Goal: Navigation & Orientation: Find specific page/section

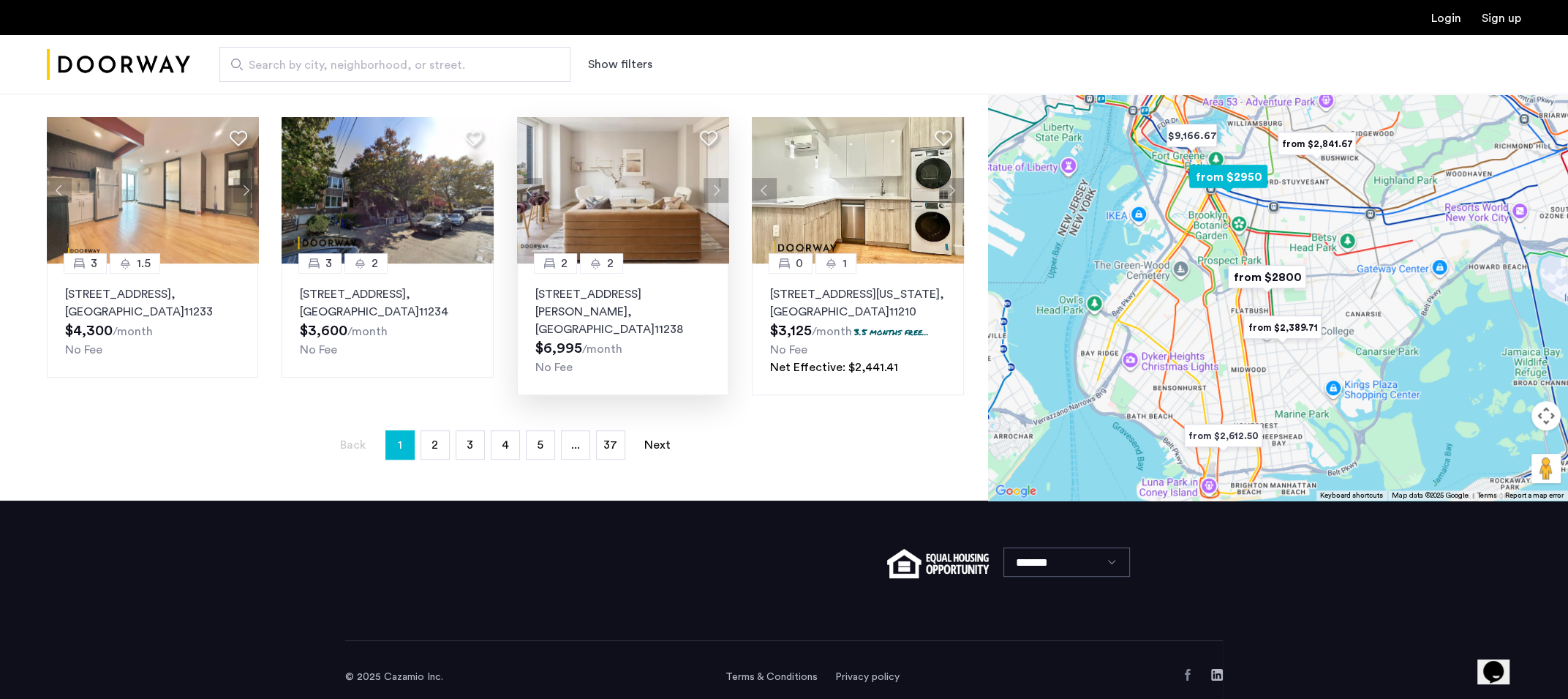
scroll to position [692, 0]
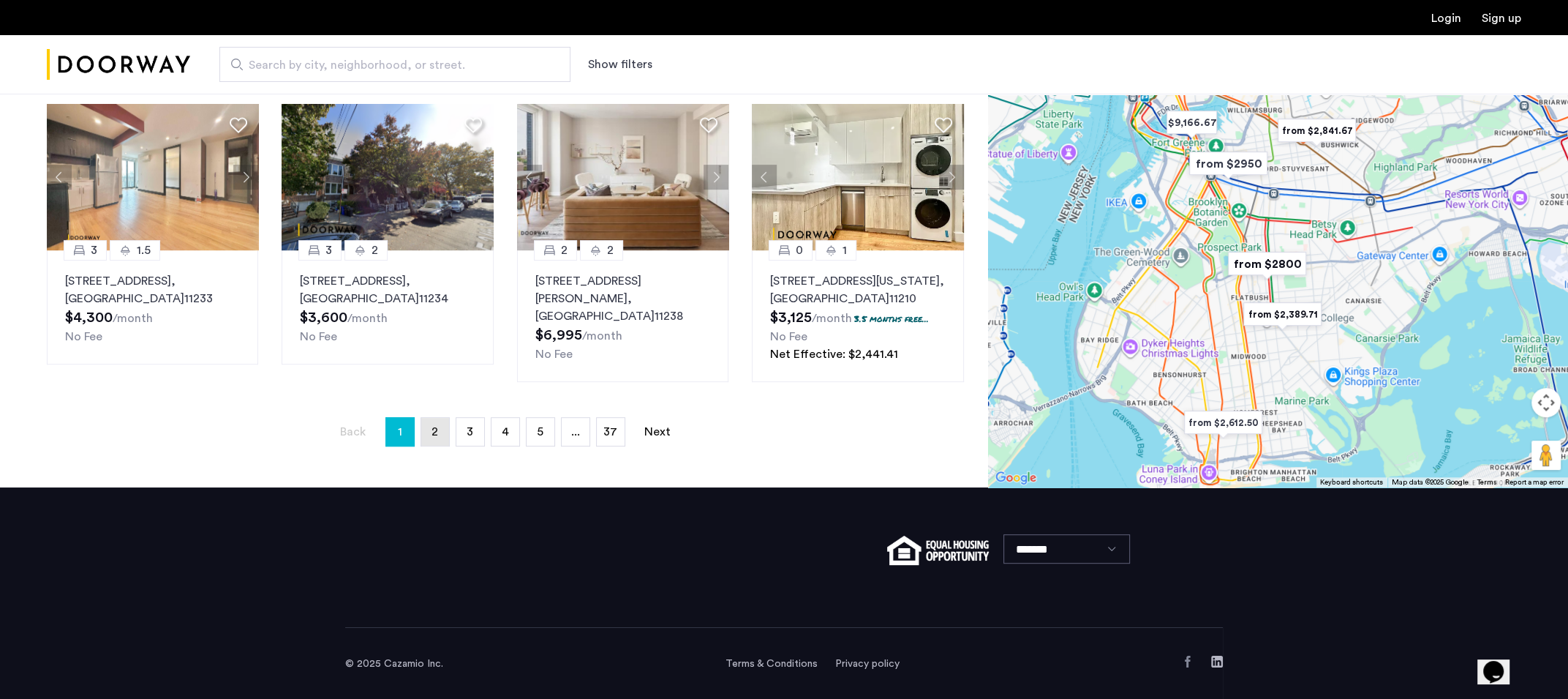
click at [421, 431] on link "page 2" at bounding box center [435, 431] width 28 height 28
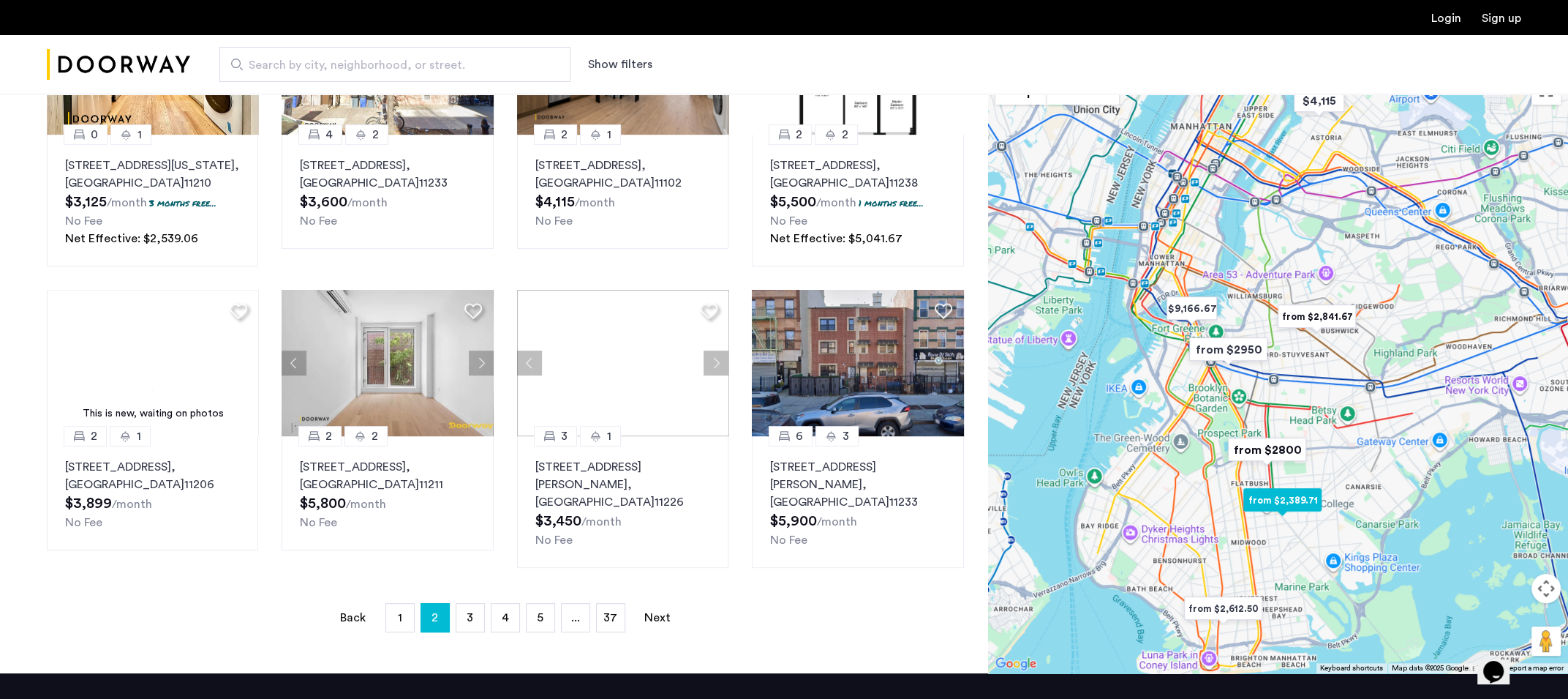
scroll to position [512, 0]
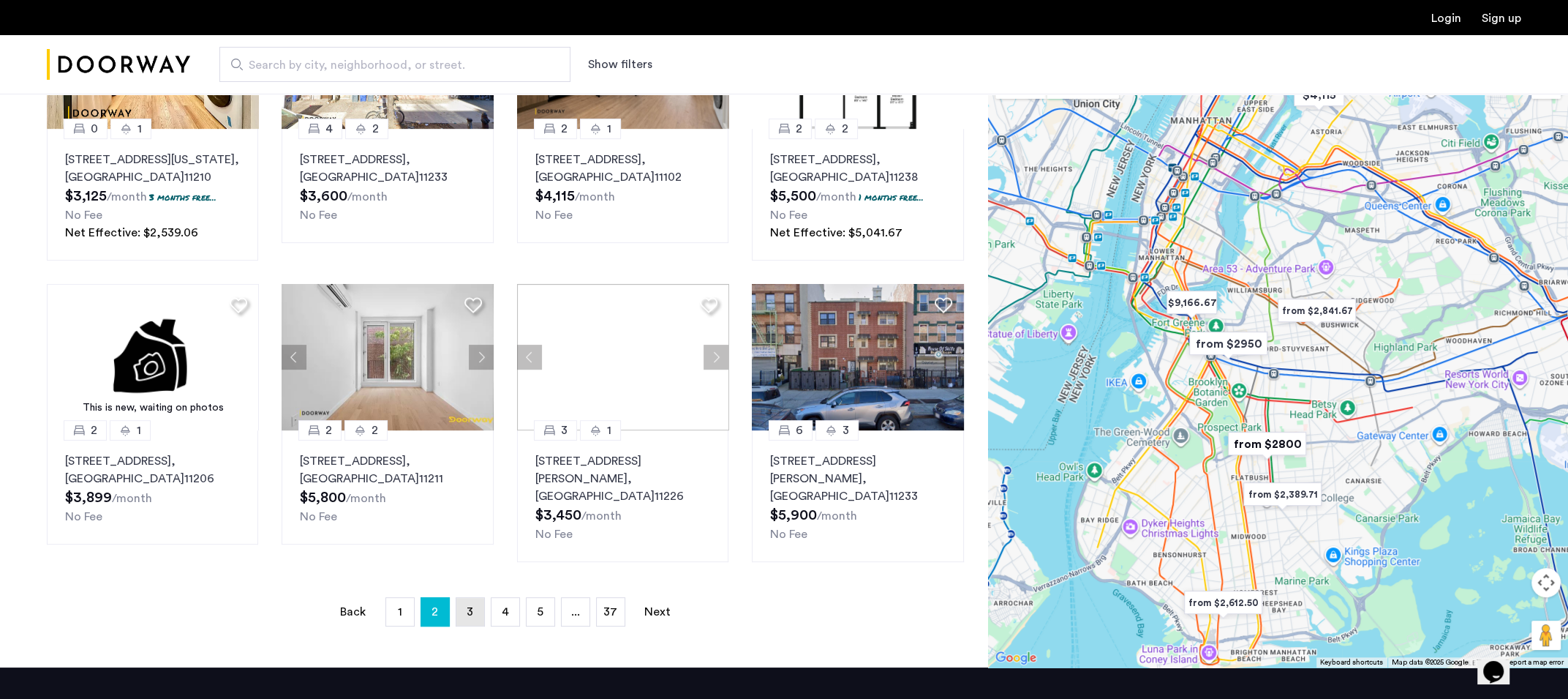
click at [465, 598] on link "page 3" at bounding box center [470, 612] width 28 height 28
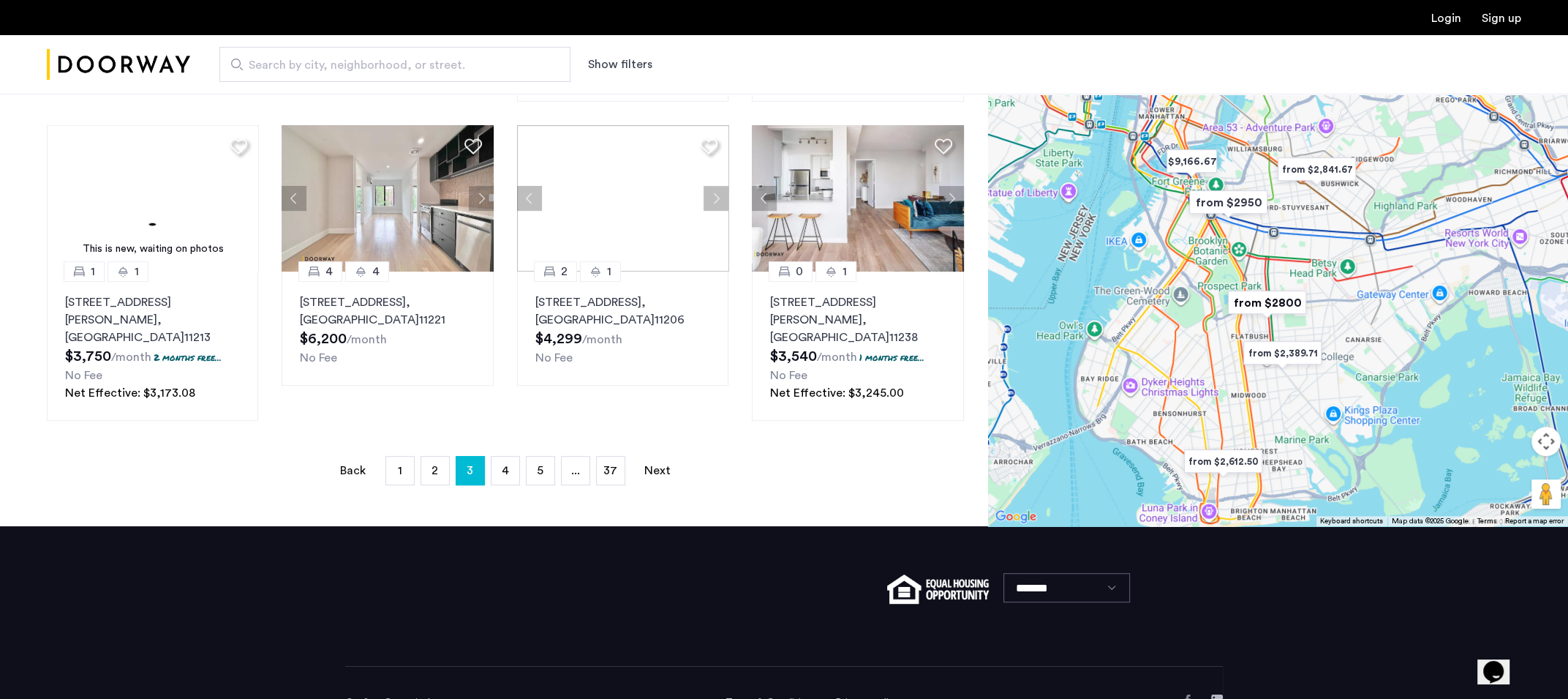
scroll to position [692, 0]
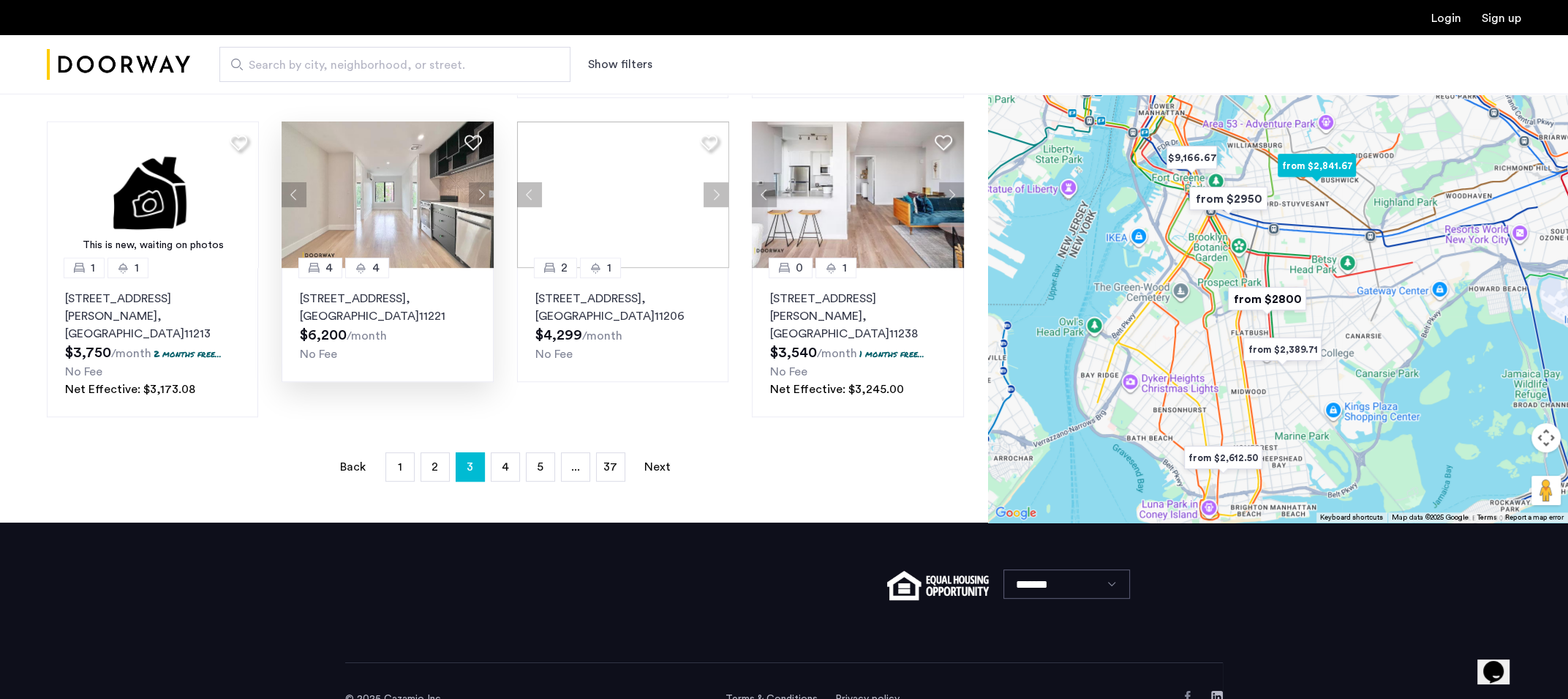
click at [475, 188] on button "Next apartment" at bounding box center [481, 195] width 25 height 25
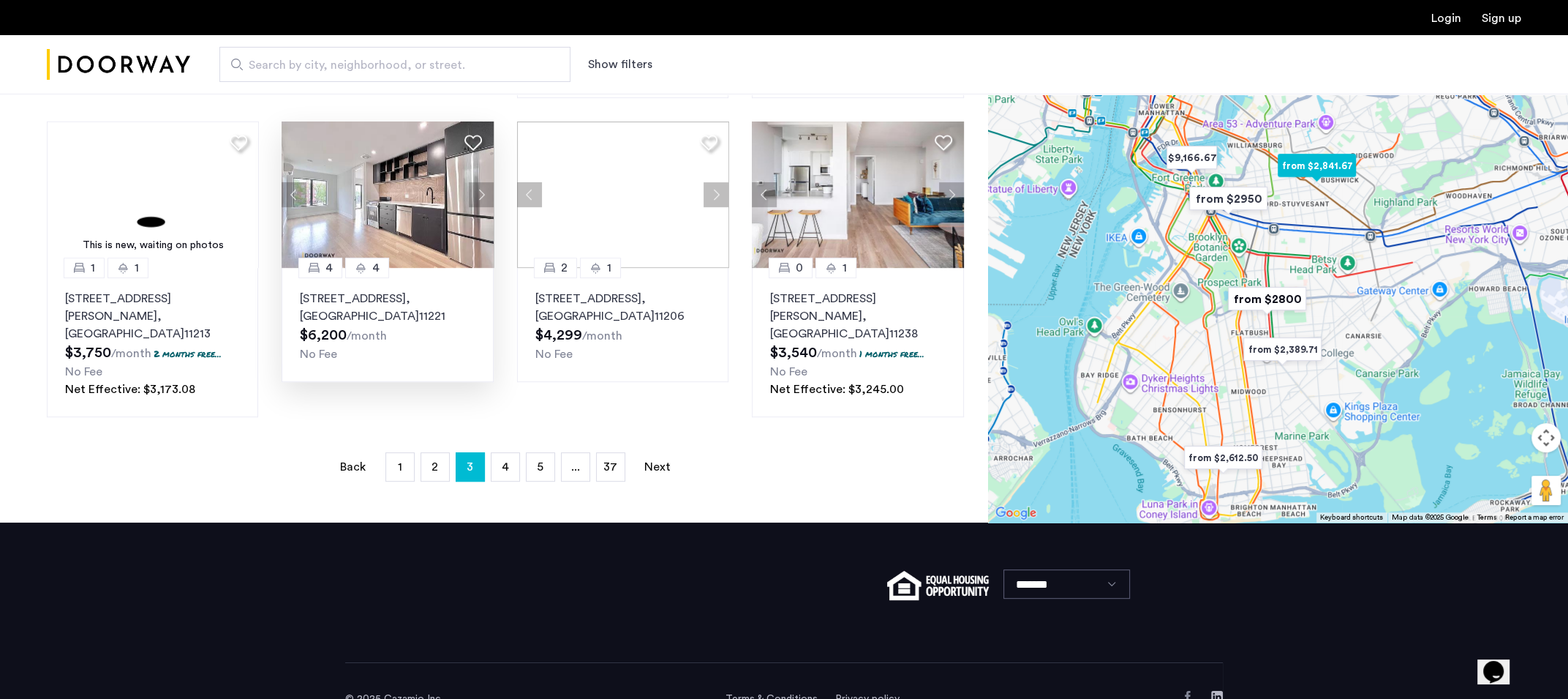
click at [481, 182] on button "Next apartment" at bounding box center [481, 195] width 25 height 25
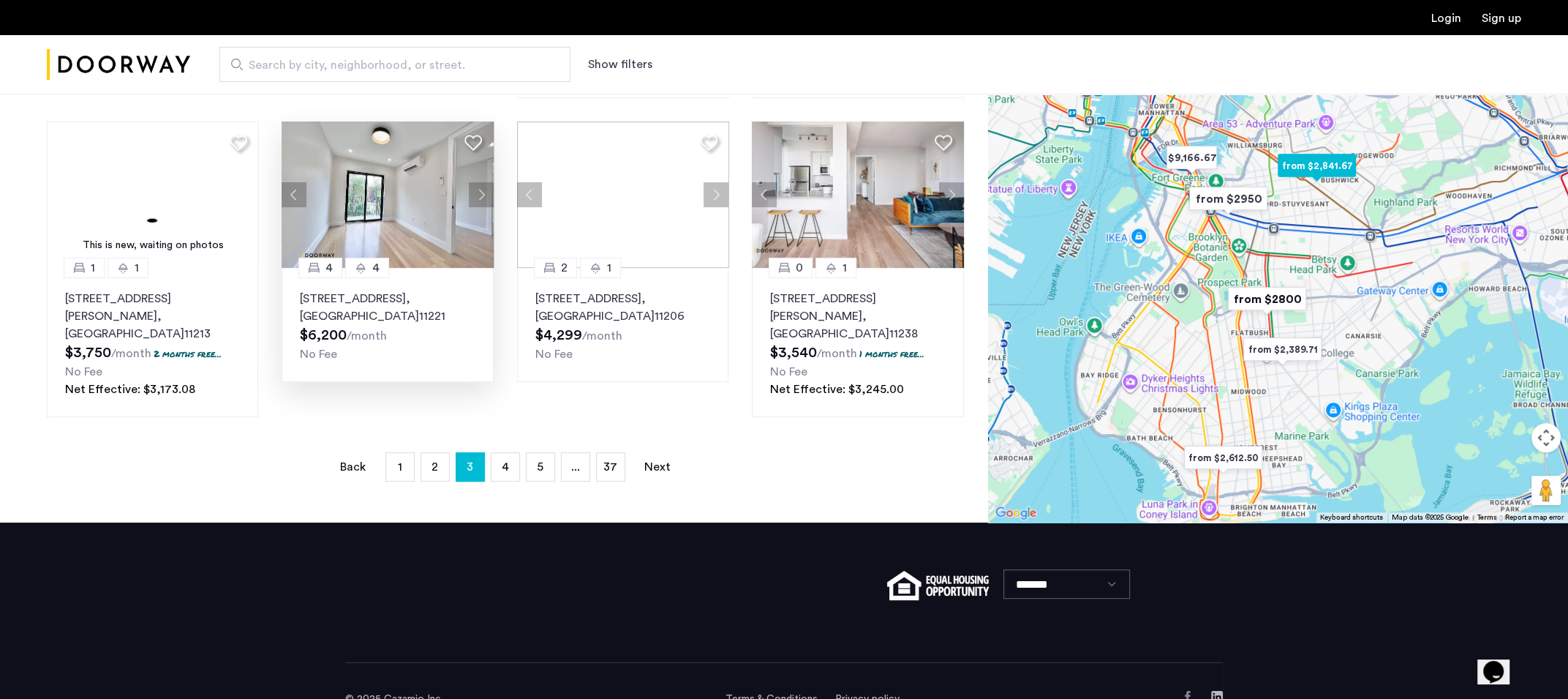
click at [481, 182] on button "Next apartment" at bounding box center [481, 195] width 25 height 25
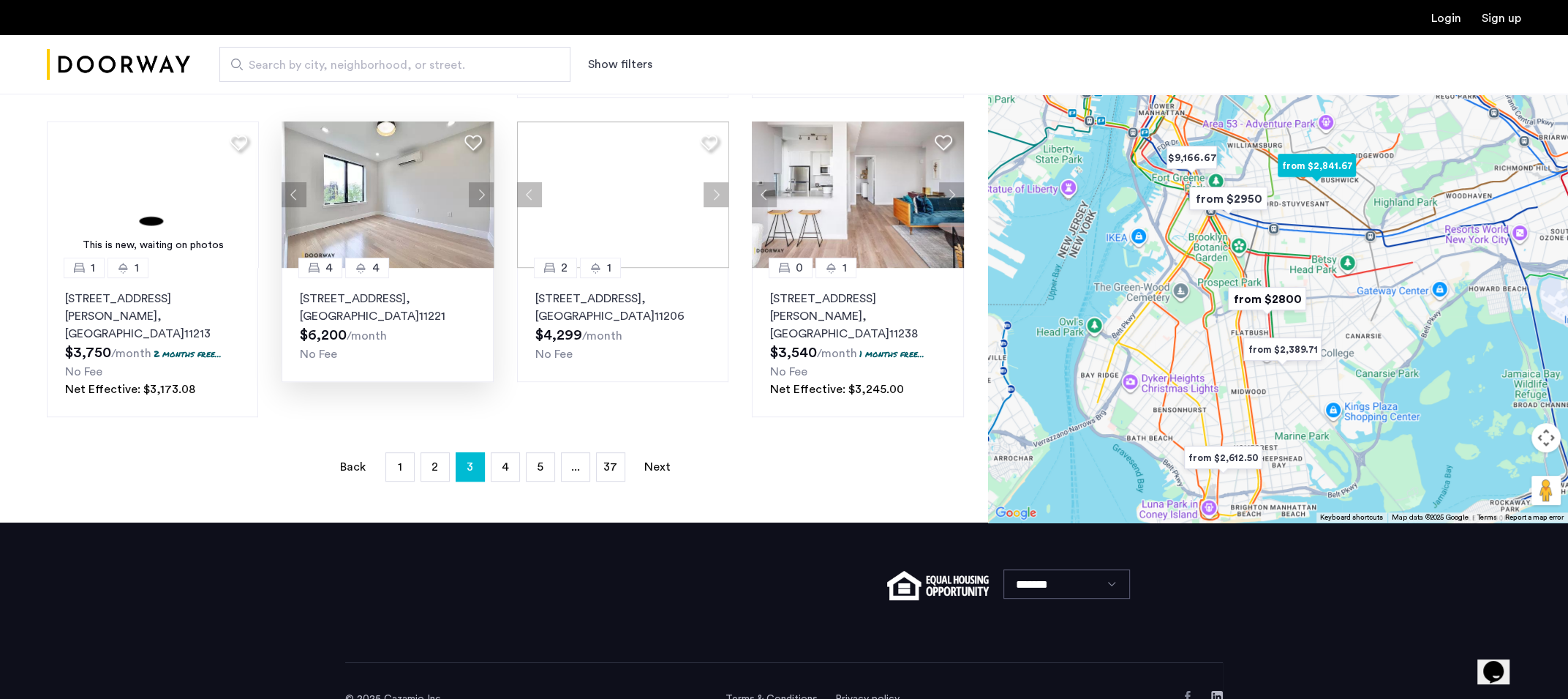
click at [481, 182] on button "Next apartment" at bounding box center [481, 195] width 25 height 25
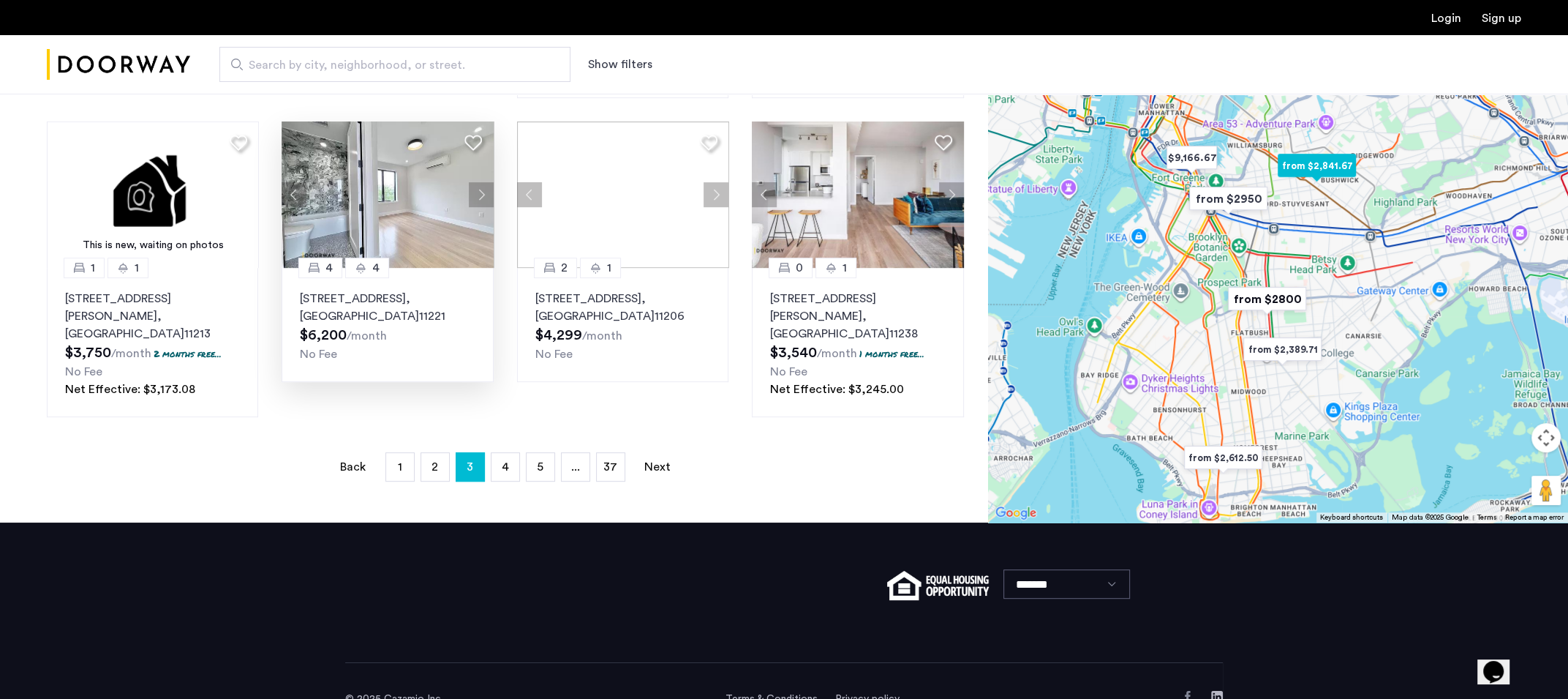
click at [481, 182] on button "Next apartment" at bounding box center [481, 195] width 25 height 25
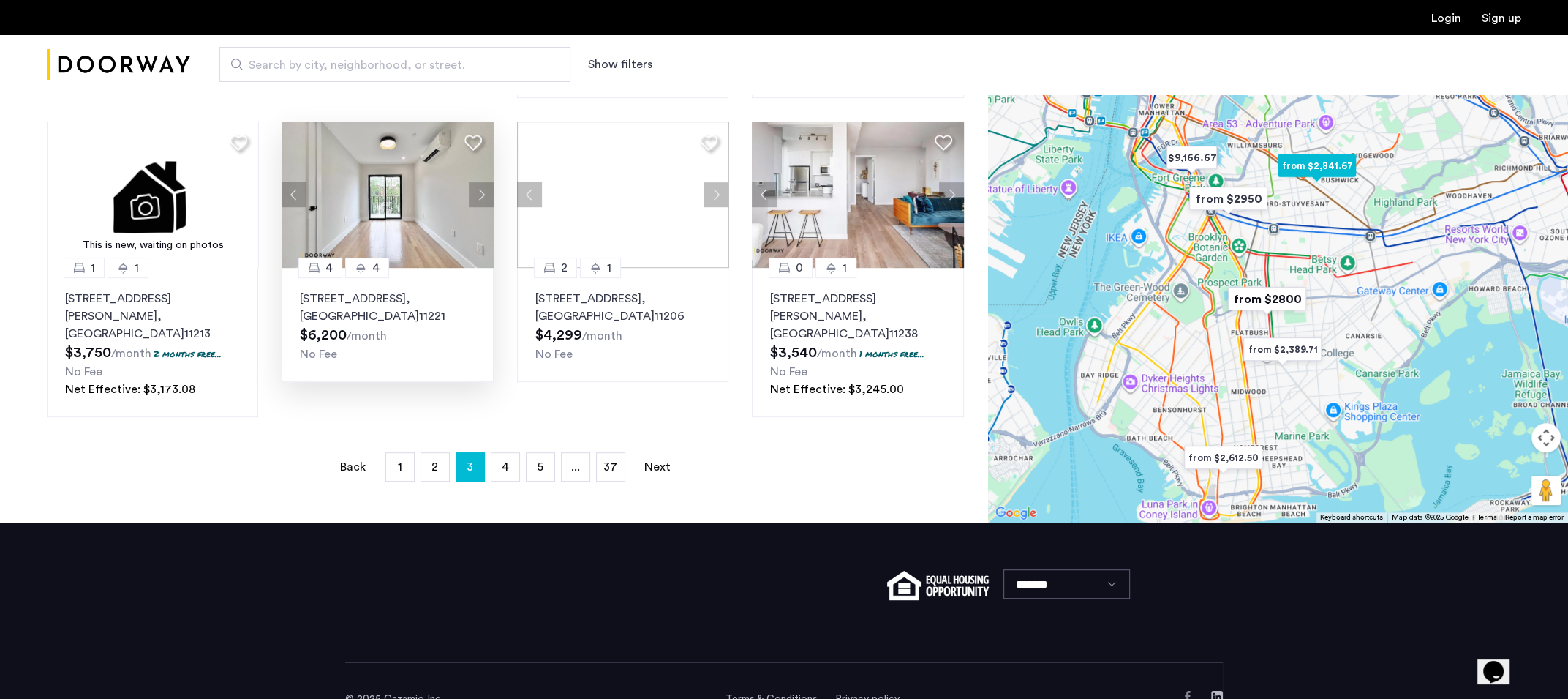
click at [481, 182] on button "Next apartment" at bounding box center [481, 195] width 25 height 25
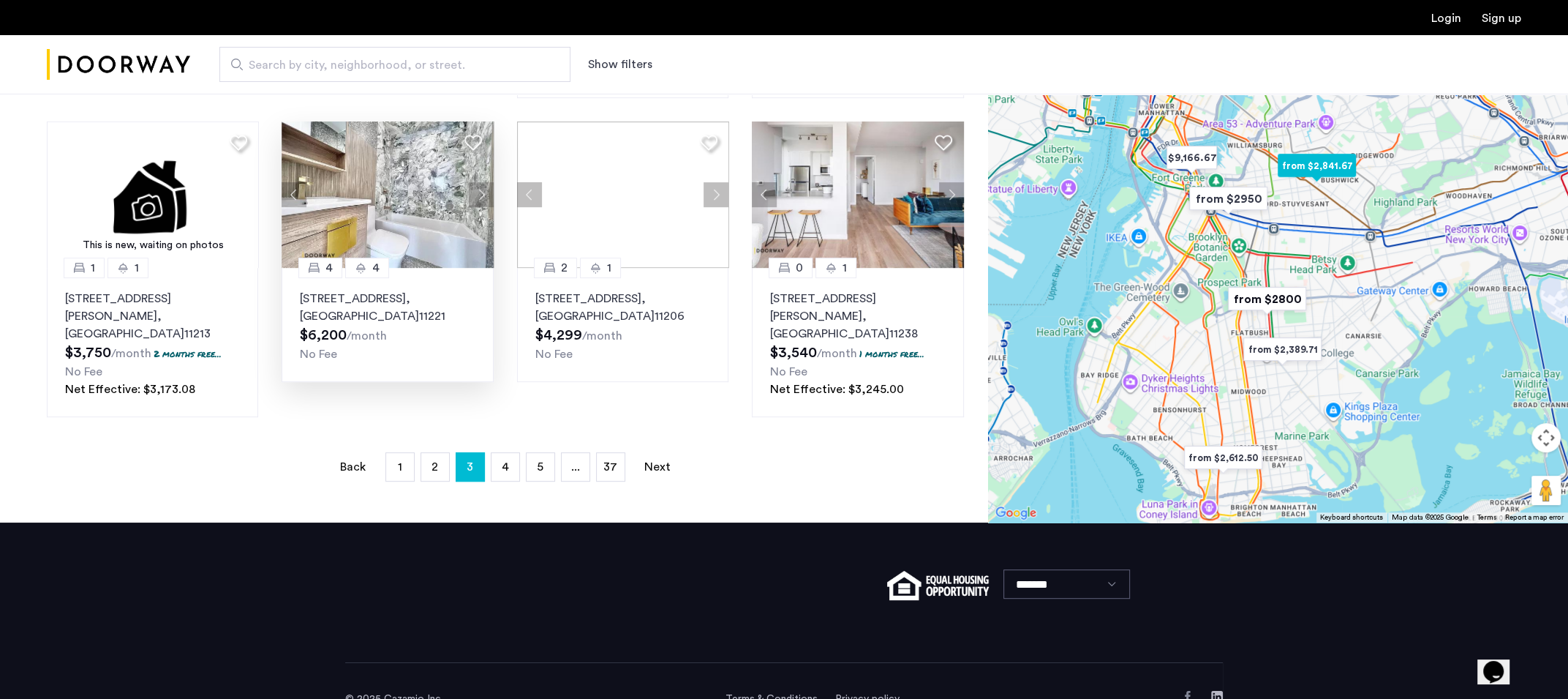
click at [481, 182] on button "Next apartment" at bounding box center [481, 195] width 25 height 25
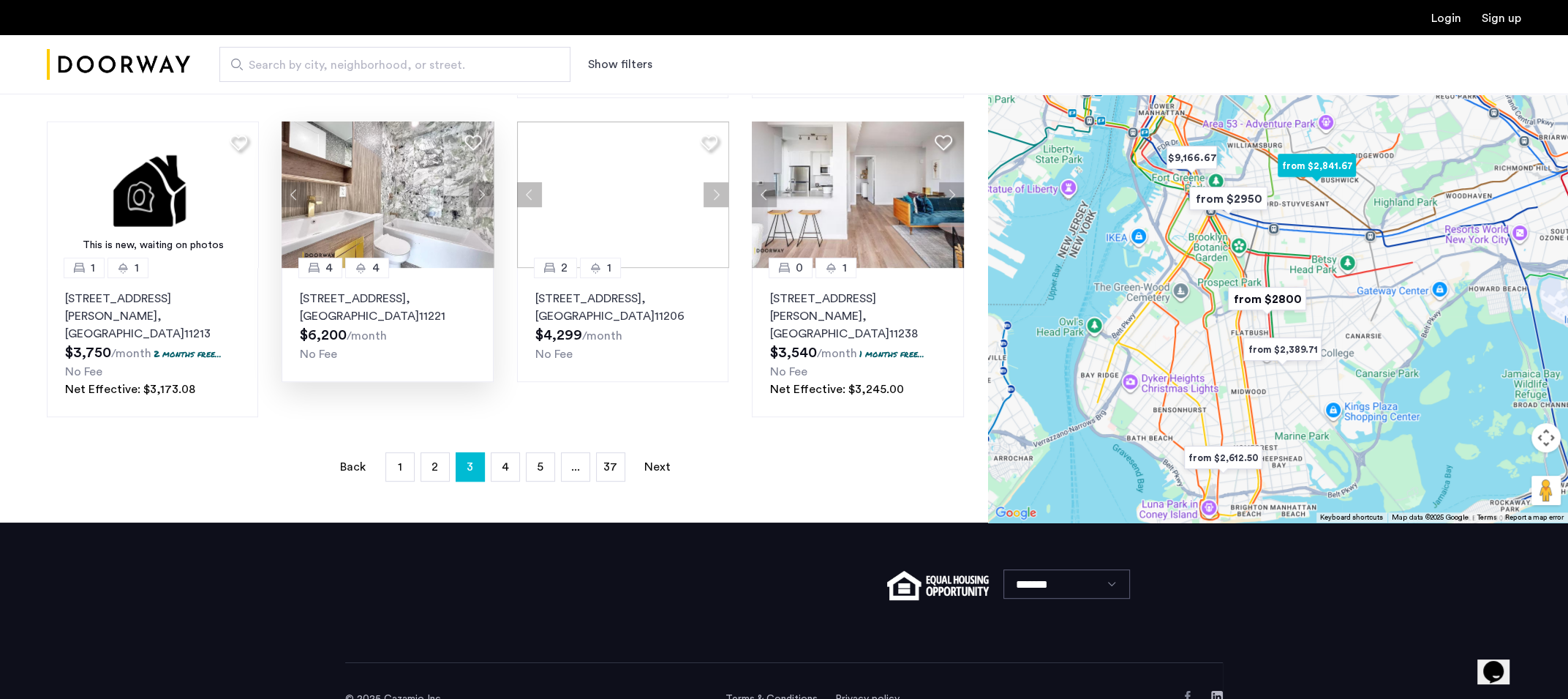
click at [481, 182] on button "Next apartment" at bounding box center [481, 195] width 25 height 25
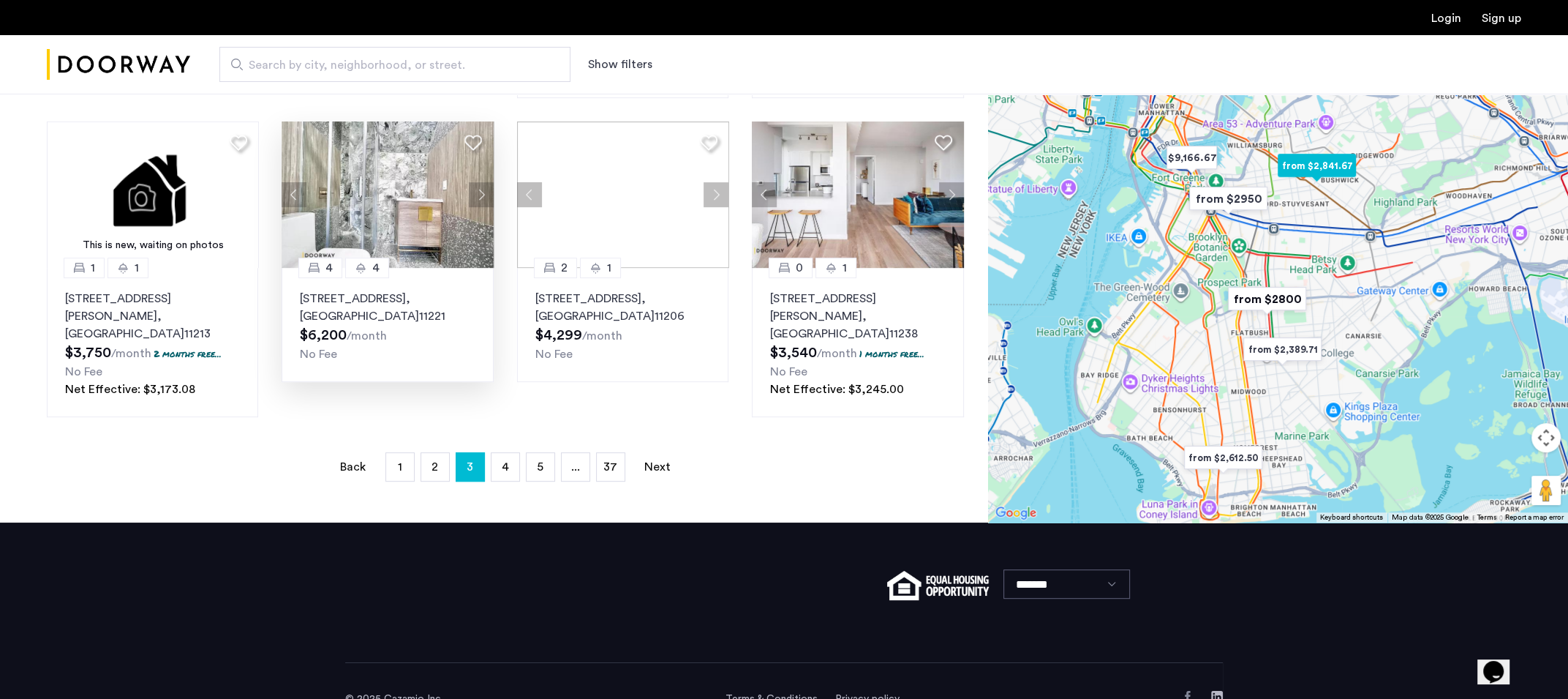
click at [481, 182] on button "Next apartment" at bounding box center [481, 195] width 25 height 25
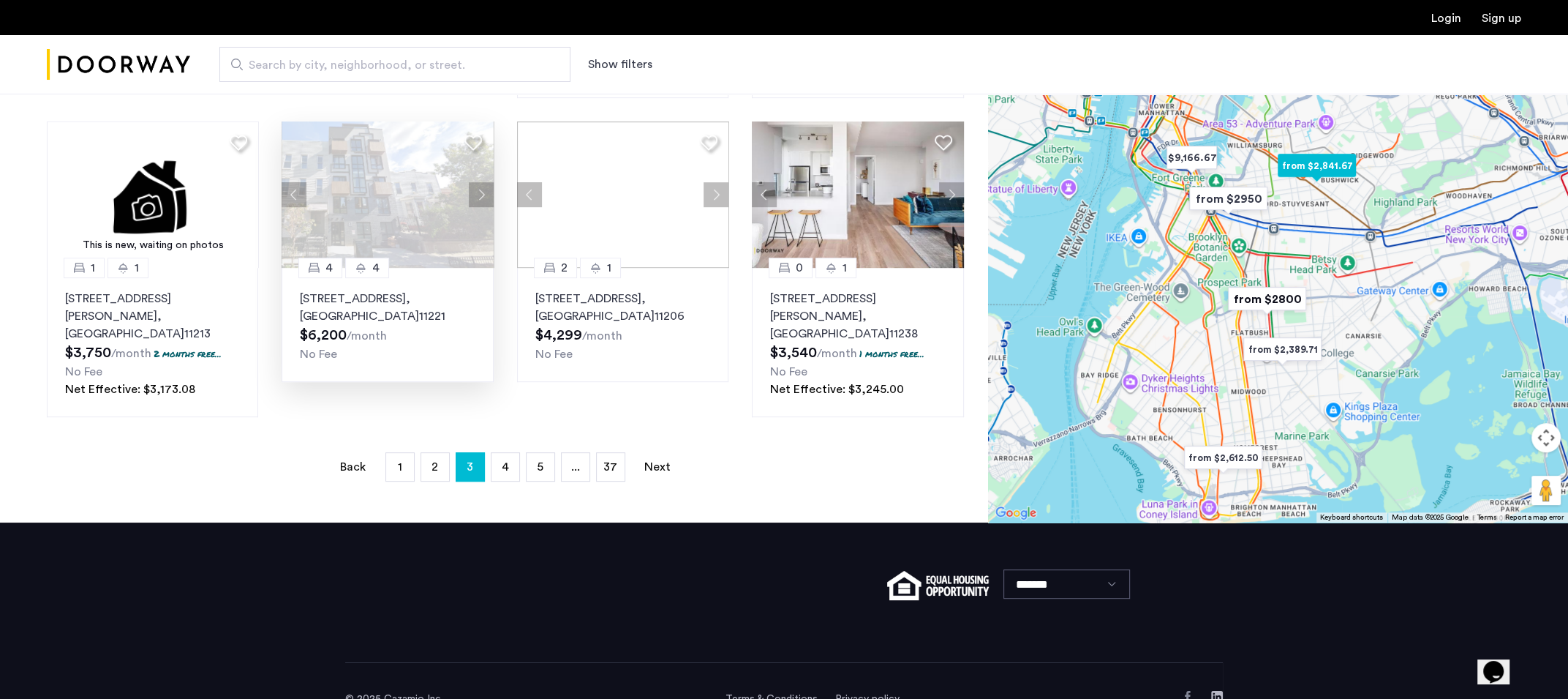
click at [481, 182] on button "Next apartment" at bounding box center [481, 195] width 25 height 25
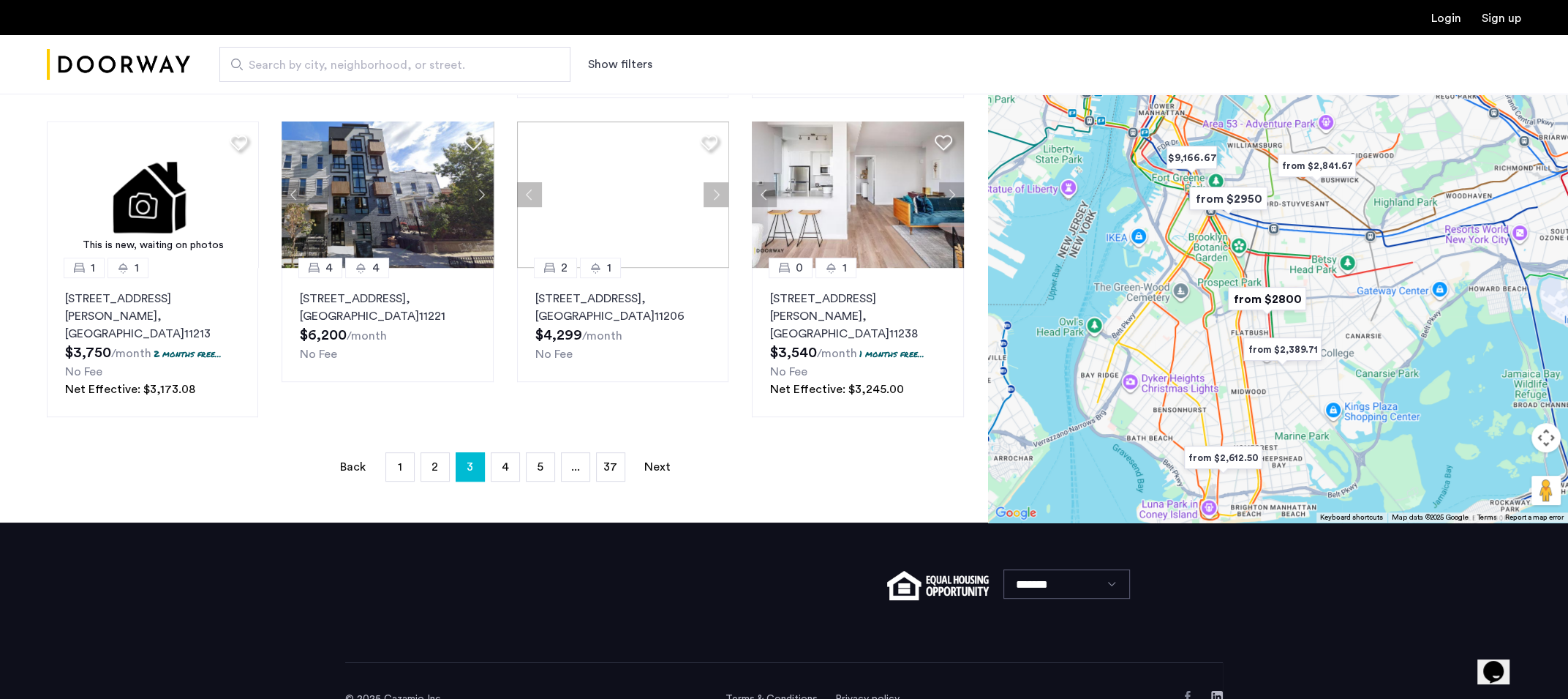
click at [521, 452] on ul "Back page 3 / 37 page 1 page 2 You're on page 3 page 4 page 5 page ... page 37 …" at bounding box center [505, 466] width 917 height 29
click at [510, 453] on link "page 4" at bounding box center [505, 466] width 28 height 28
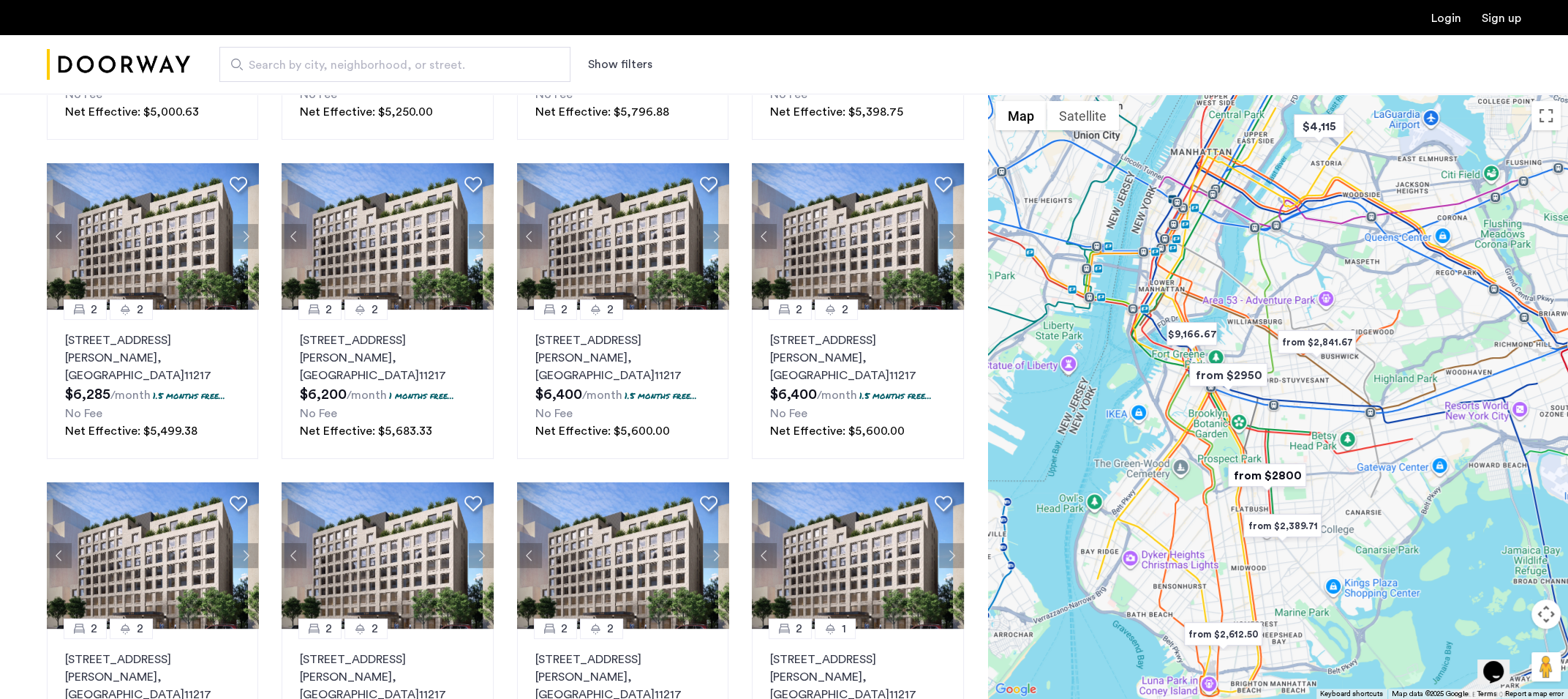
scroll to position [585, 0]
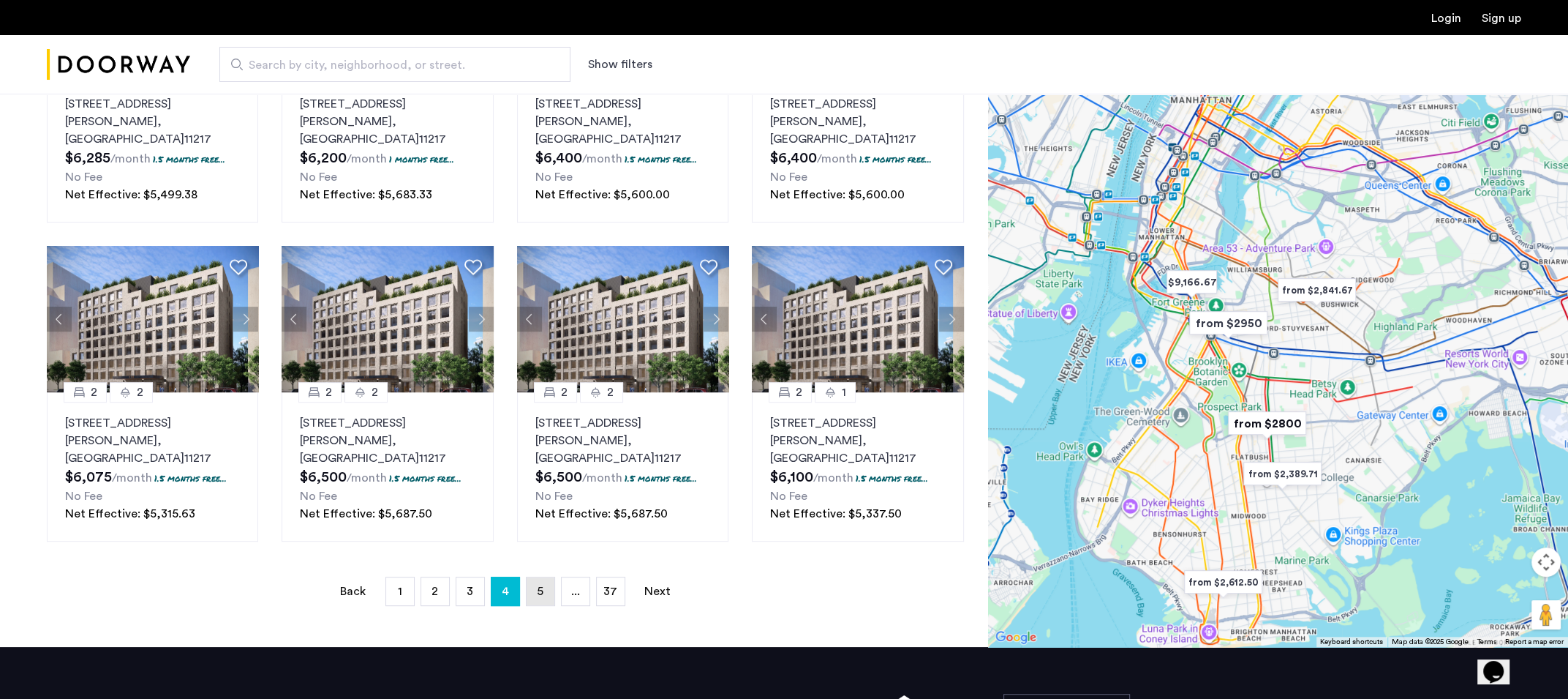
click at [532, 577] on link "page 5" at bounding box center [540, 591] width 28 height 28
click at [533, 577] on link "page 6" at bounding box center [540, 591] width 28 height 28
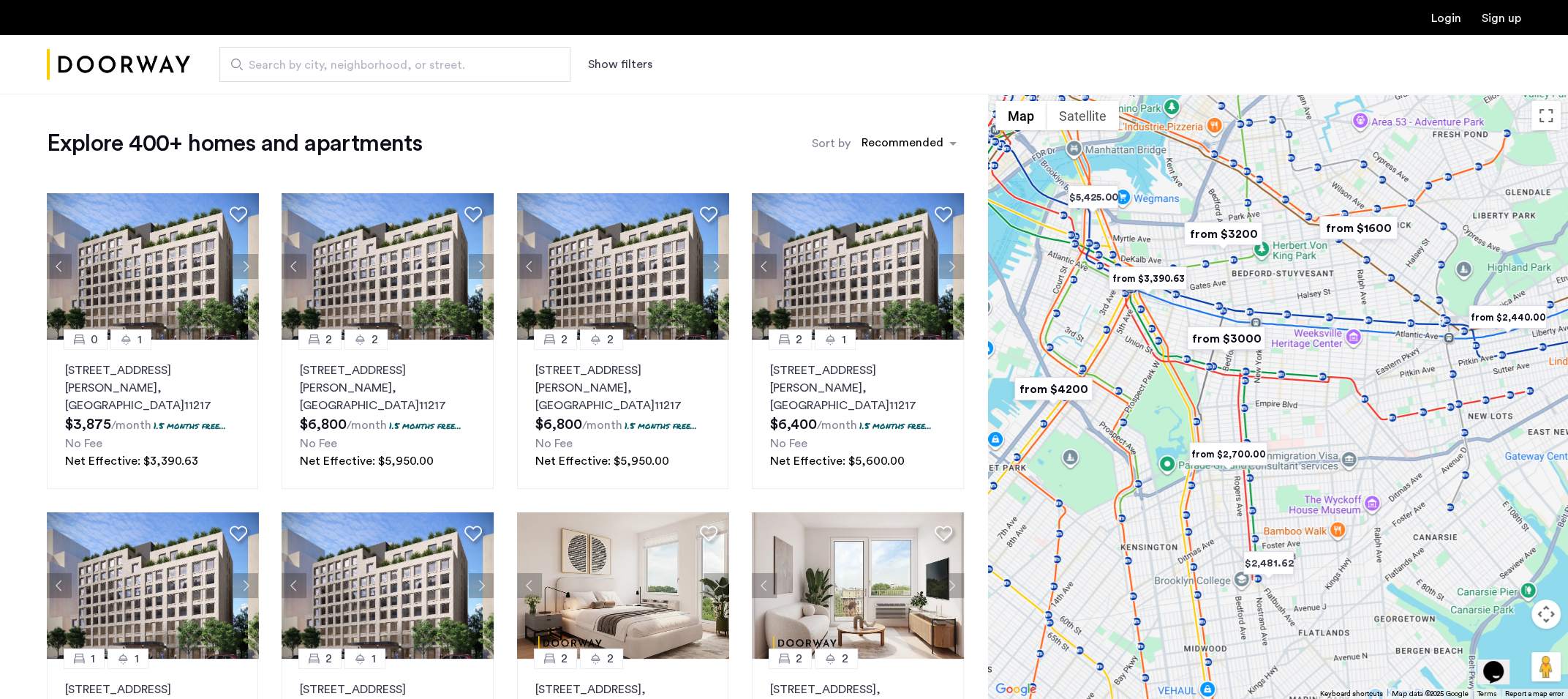
scroll to position [585, 0]
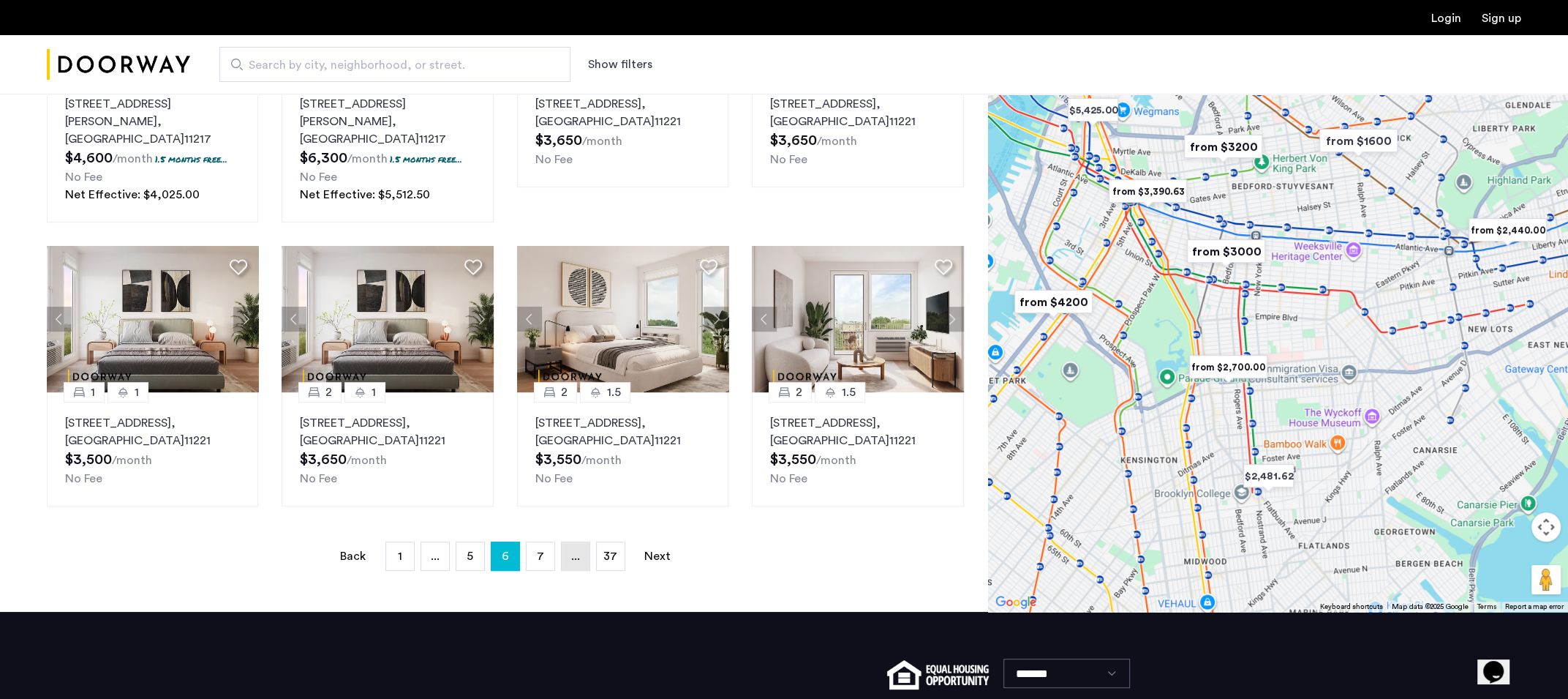
click at [576, 550] on span "..." at bounding box center [575, 556] width 9 height 12
